Goal: Check status

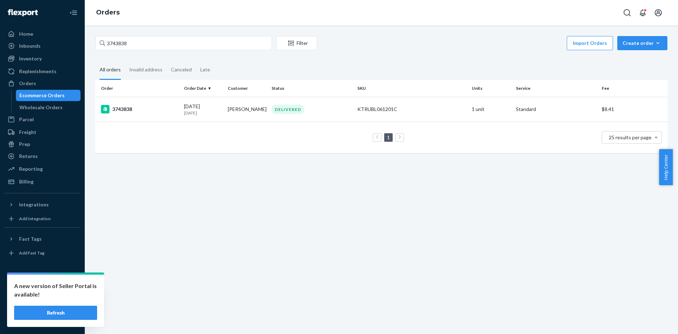
drag, startPoint x: 0, startPoint y: 0, endPoint x: 55, endPoint y: 99, distance: 113.5
click at [55, 99] on div "Ecommerce Orders" at bounding box center [49, 95] width 64 height 10
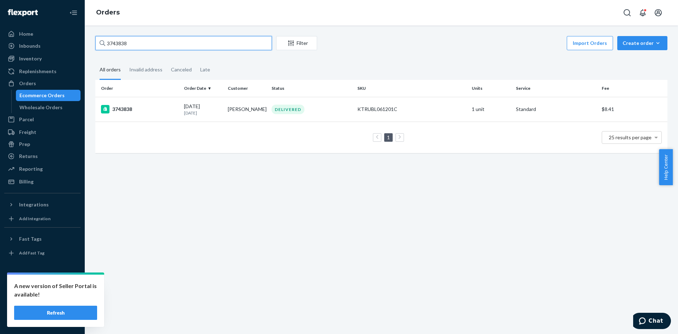
click at [121, 44] on input "3743838" at bounding box center [183, 43] width 177 height 14
paste input "73254"
type input "3773254"
click at [168, 112] on div "3773254" at bounding box center [139, 109] width 77 height 8
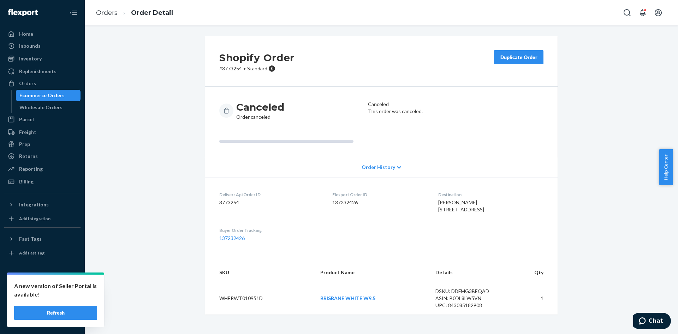
click at [48, 97] on div "Ecommerce Orders" at bounding box center [41, 95] width 45 height 7
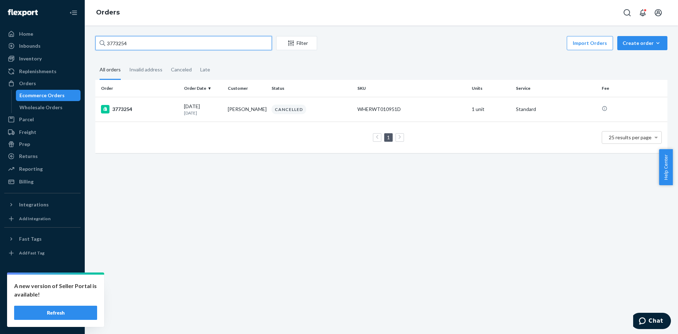
click at [120, 44] on input "3773254" at bounding box center [183, 43] width 177 height 14
paste input "69"
type input "3773269"
